Goal: Task Accomplishment & Management: Complete application form

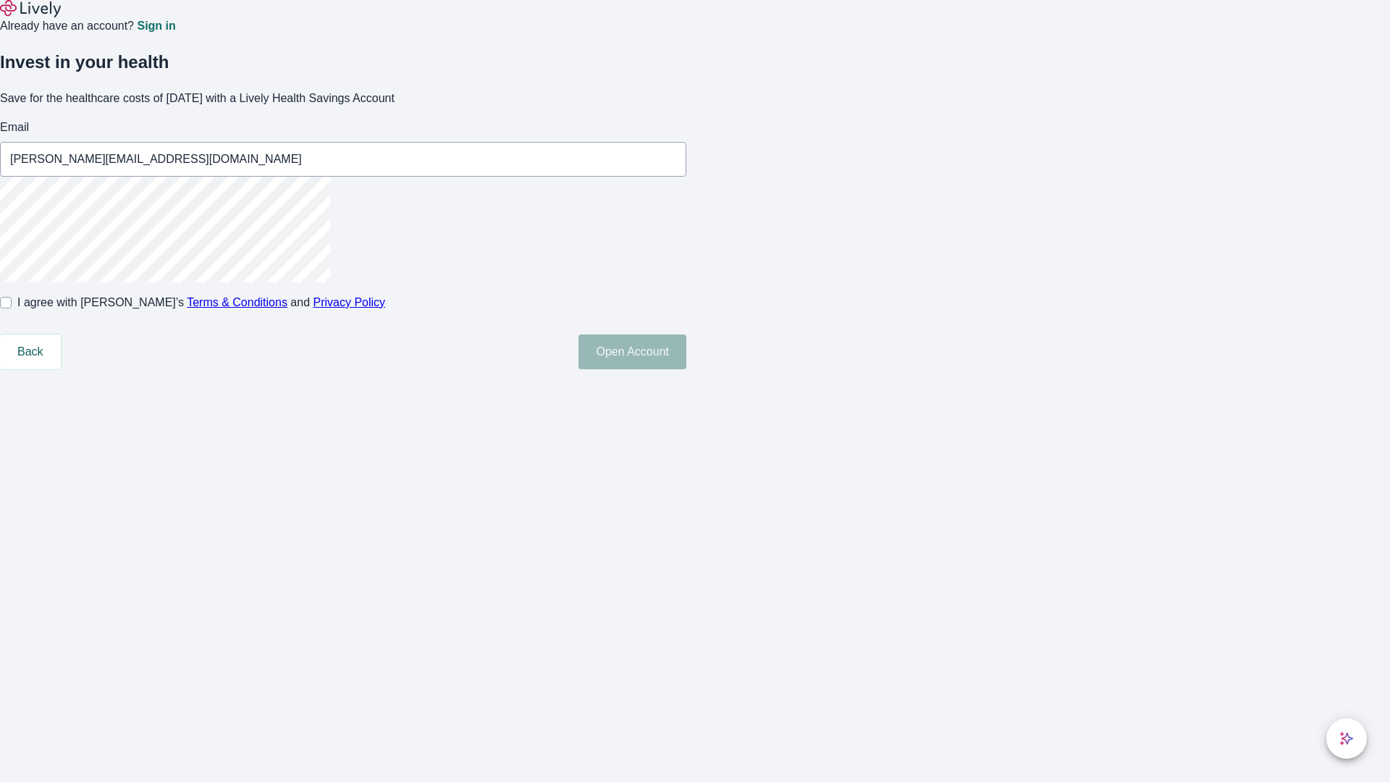
click at [12, 308] on input "I agree with Lively’s Terms & Conditions and Privacy Policy" at bounding box center [6, 303] width 12 height 12
checkbox input "true"
click at [686, 369] on button "Open Account" at bounding box center [632, 351] width 108 height 35
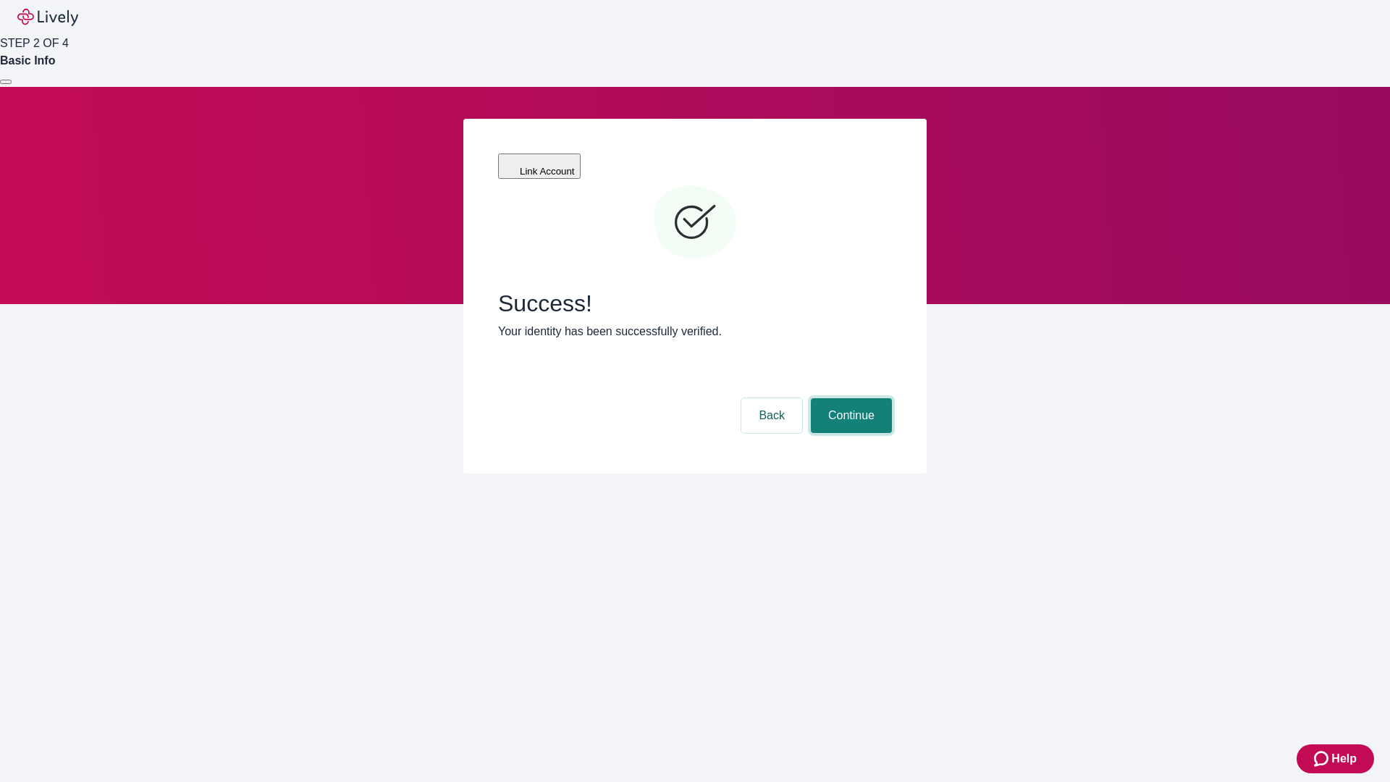
click at [849, 398] on button "Continue" at bounding box center [851, 415] width 81 height 35
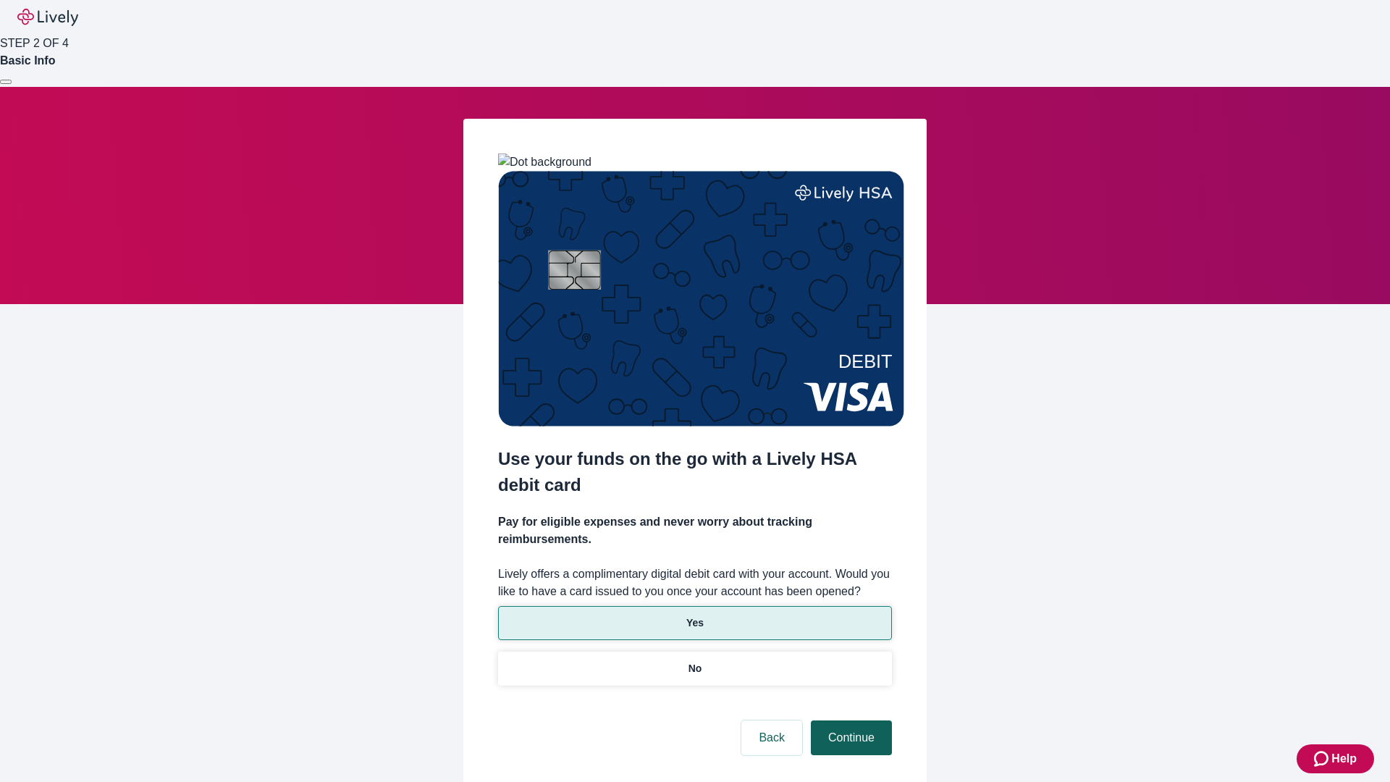
click at [694, 615] on p "Yes" at bounding box center [694, 622] width 17 height 15
click at [849, 720] on button "Continue" at bounding box center [851, 737] width 81 height 35
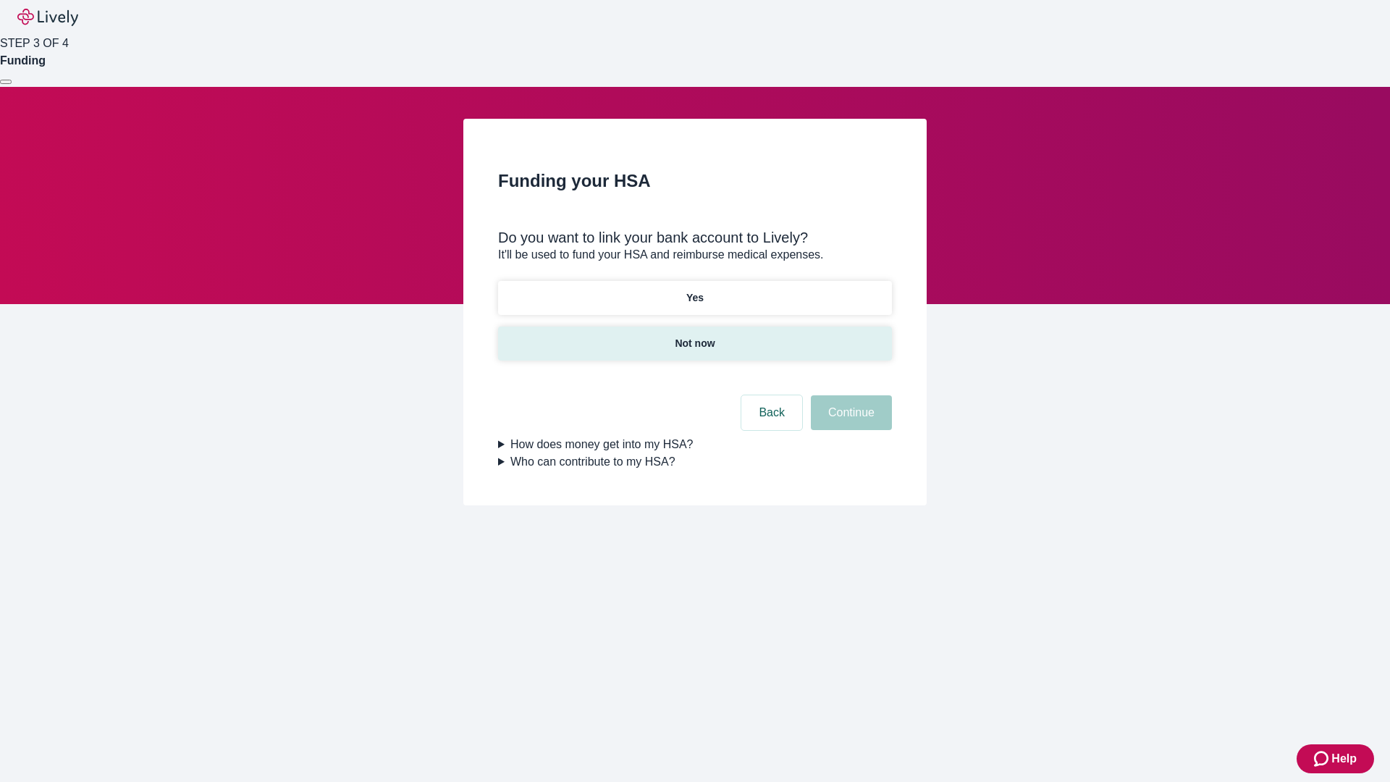
click at [694, 336] on p "Not now" at bounding box center [695, 343] width 40 height 15
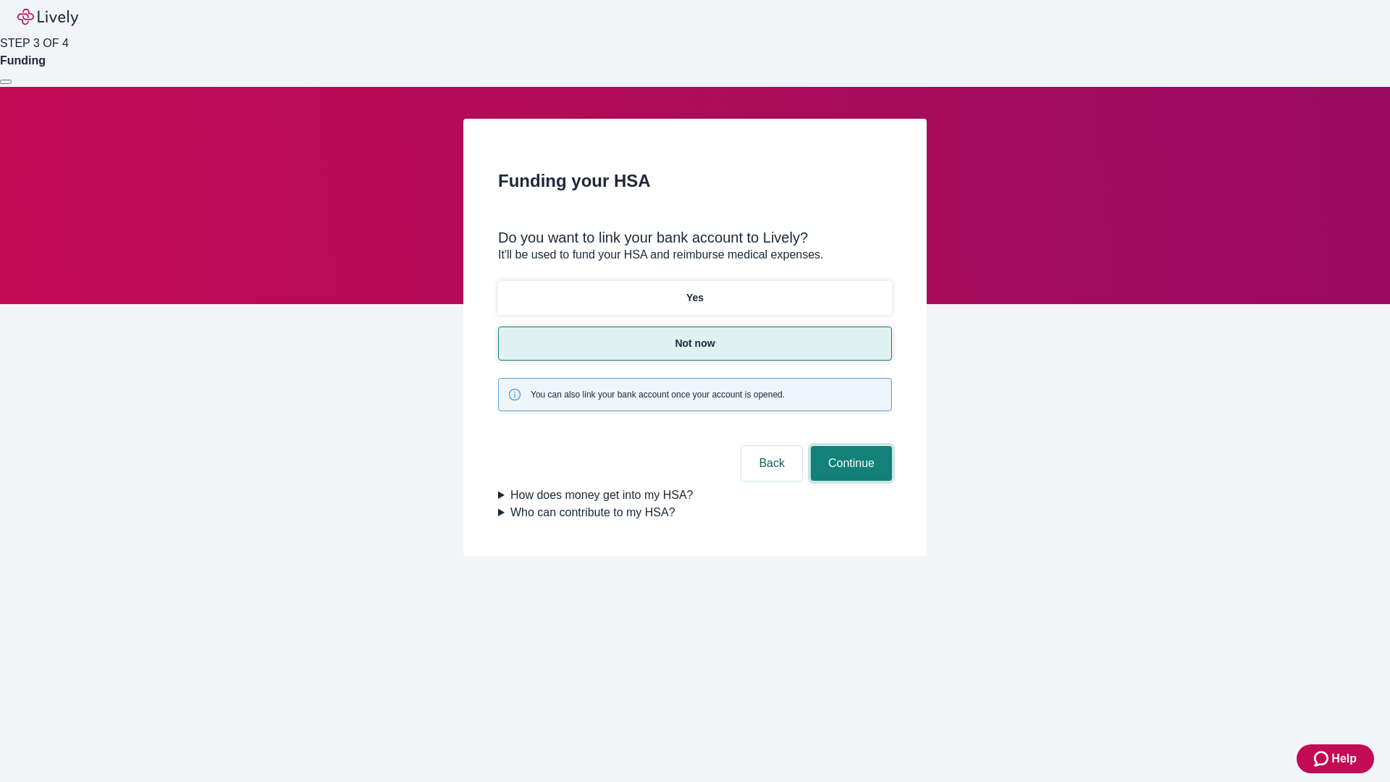
click at [849, 446] on button "Continue" at bounding box center [851, 463] width 81 height 35
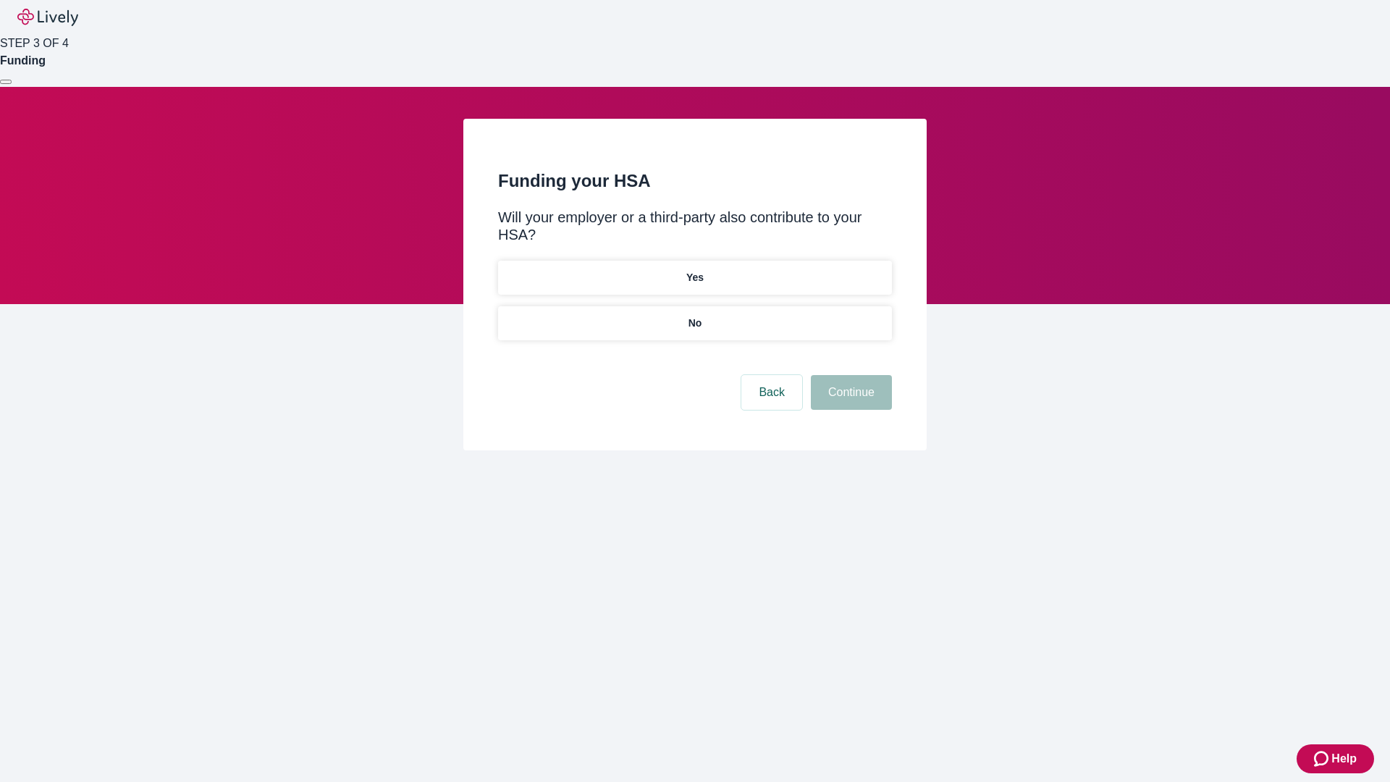
click at [694, 316] on p "No" at bounding box center [695, 323] width 14 height 15
click at [849, 375] on button "Continue" at bounding box center [851, 392] width 81 height 35
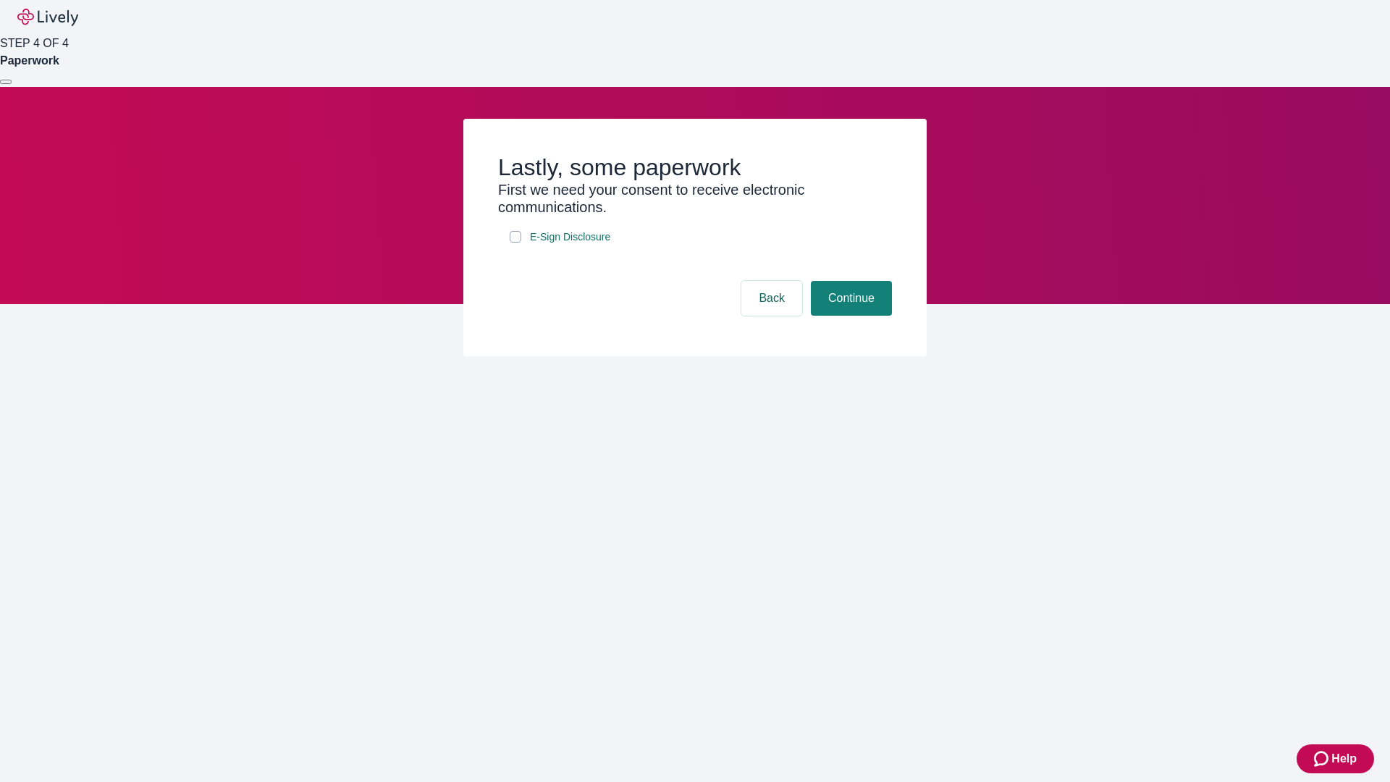
click at [515, 242] on input "E-Sign Disclosure" at bounding box center [516, 237] width 12 height 12
checkbox input "true"
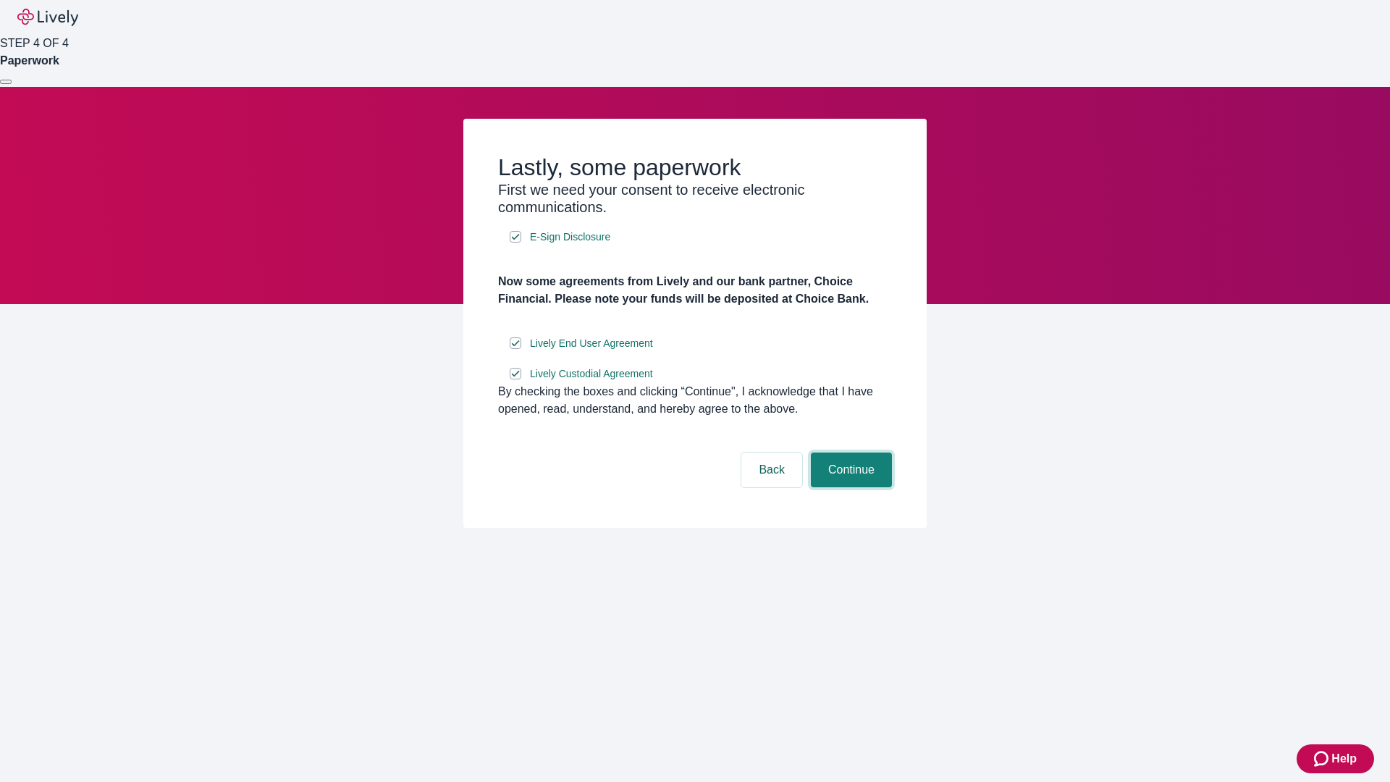
click at [849, 487] on button "Continue" at bounding box center [851, 469] width 81 height 35
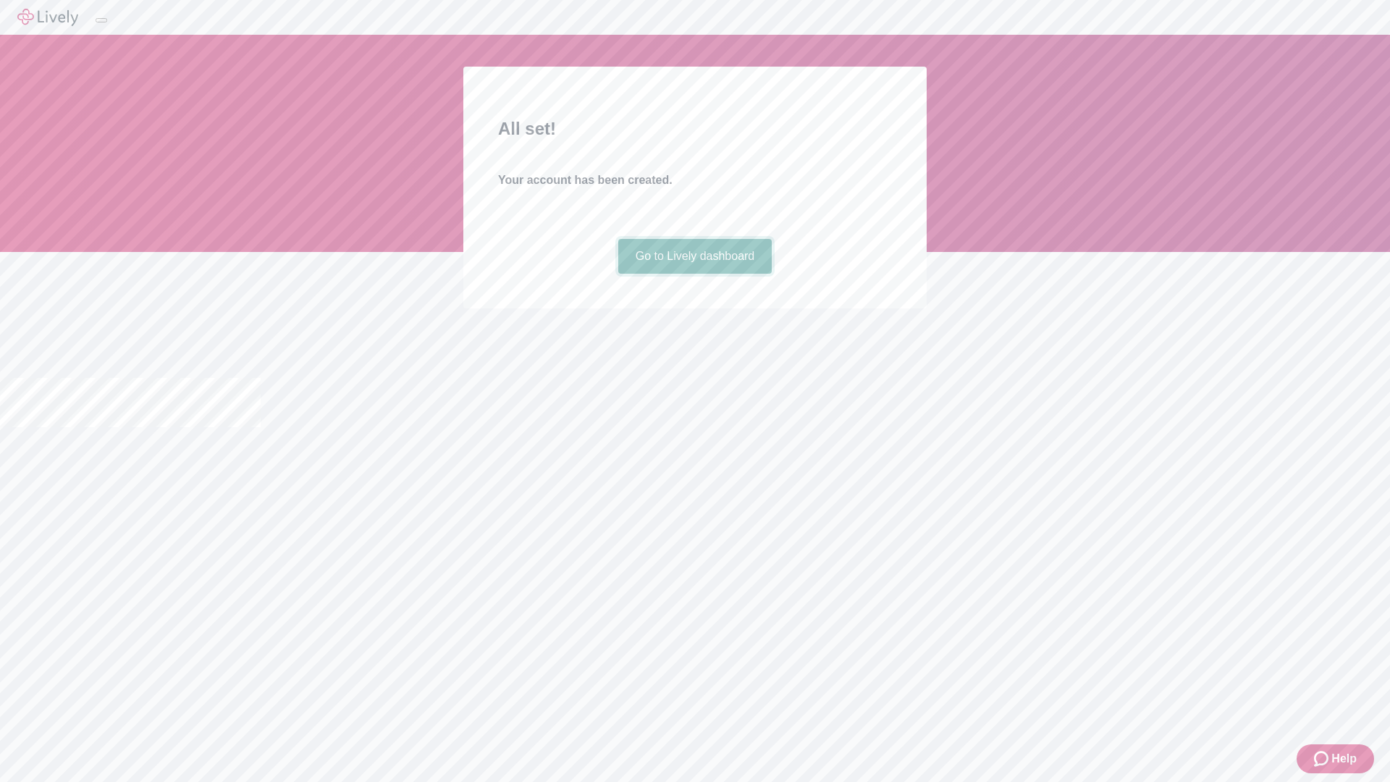
click at [694, 274] on link "Go to Lively dashboard" at bounding box center [695, 256] width 154 height 35
